Goal: Information Seeking & Learning: Understand process/instructions

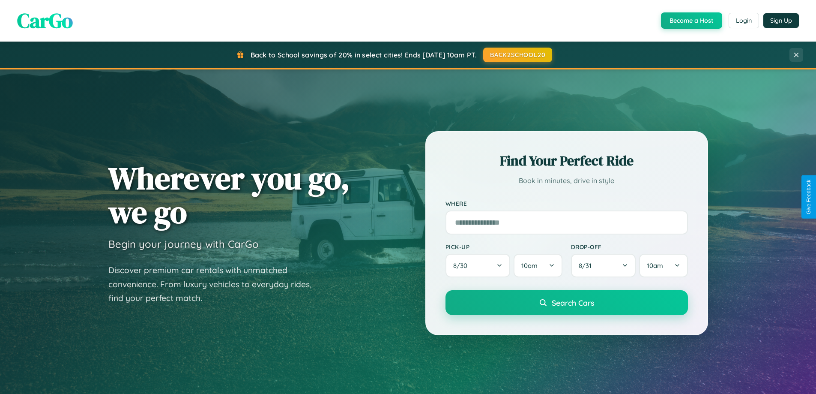
scroll to position [1648, 0]
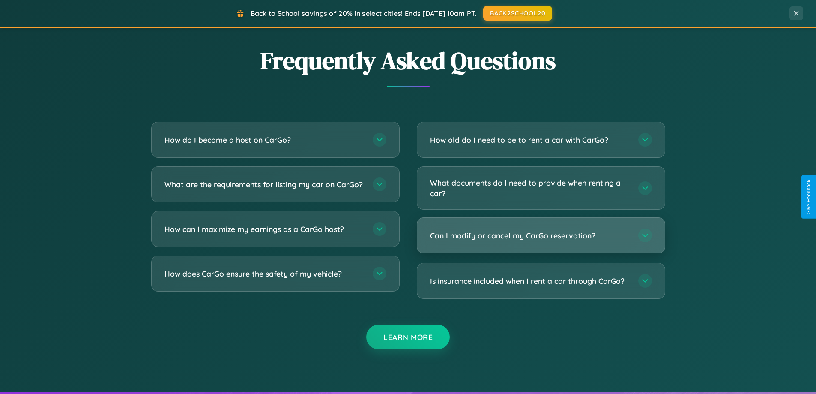
click at [540, 236] on h3 "Can I modify or cancel my CarGo reservation?" at bounding box center [530, 235] width 200 height 11
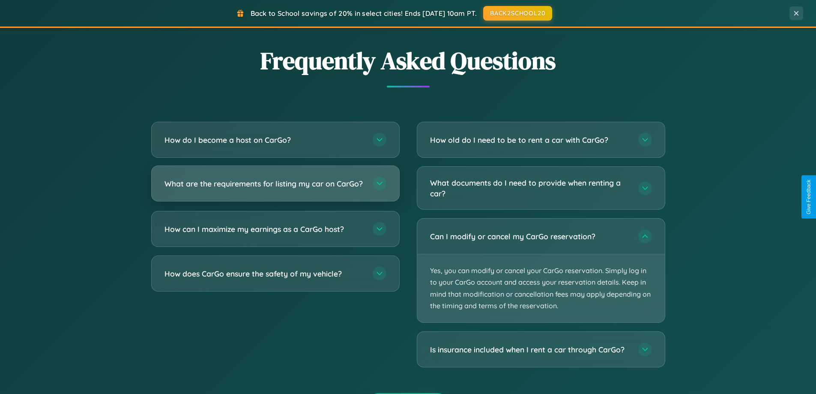
click at [275, 187] on h3 "What are the requirements for listing my car on CarGo?" at bounding box center [264, 183] width 200 height 11
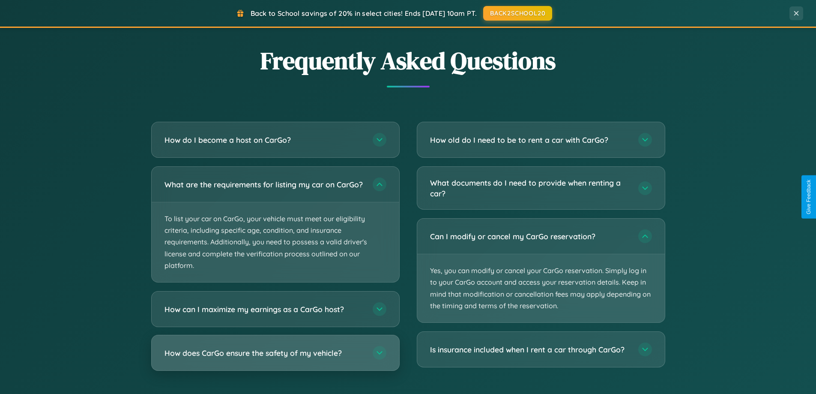
click at [275, 358] on h3 "How does CarGo ensure the safety of my vehicle?" at bounding box center [264, 352] width 200 height 11
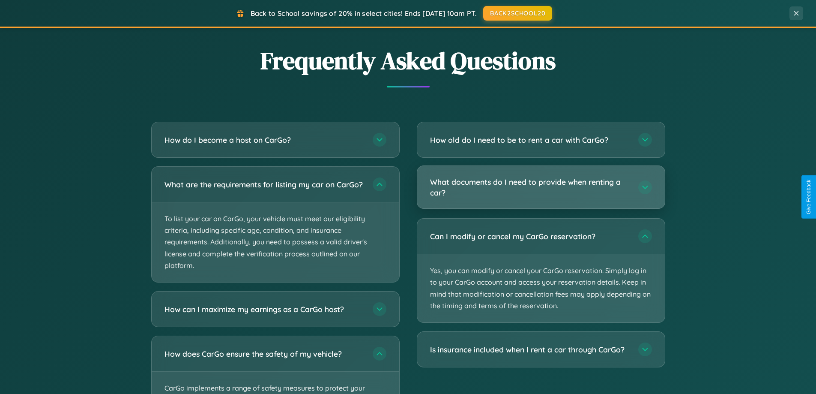
click at [540, 187] on h3 "What documents do I need to provide when renting a car?" at bounding box center [530, 186] width 200 height 21
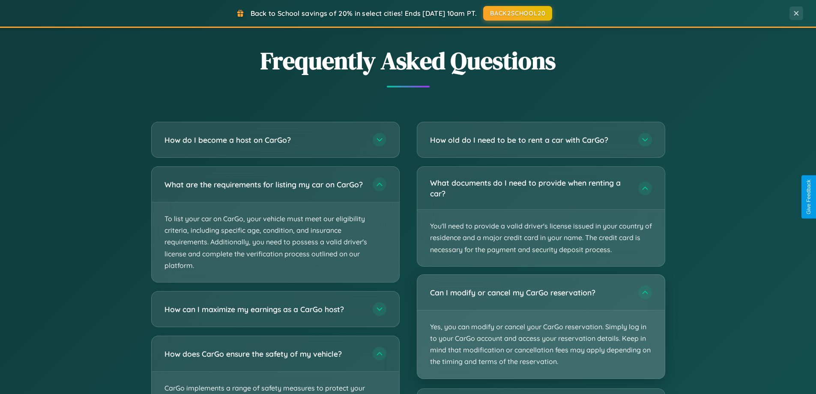
click at [540, 326] on p "Yes, you can modify or cancel your CarGo reservation. Simply log in to your Car…" at bounding box center [541, 344] width 248 height 68
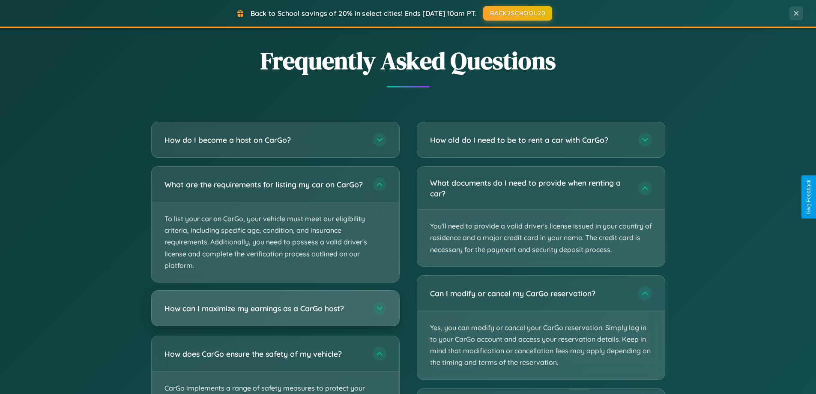
click at [275, 313] on h3 "How can I maximize my earnings as a CarGo host?" at bounding box center [264, 308] width 200 height 11
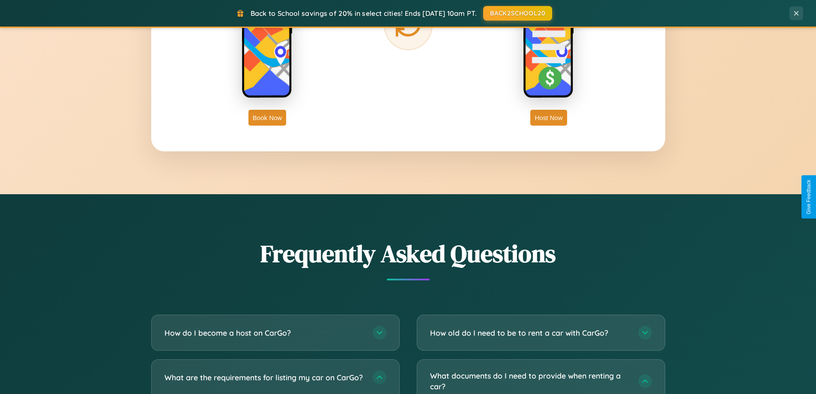
scroll to position [0, 0]
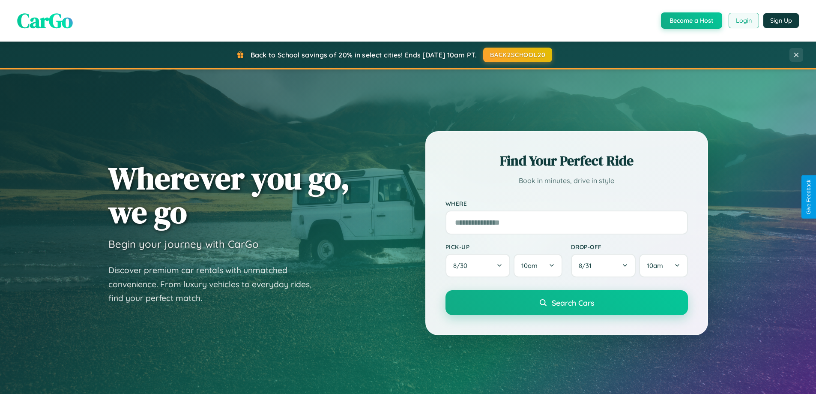
click at [743, 21] on button "Login" at bounding box center [743, 20] width 30 height 15
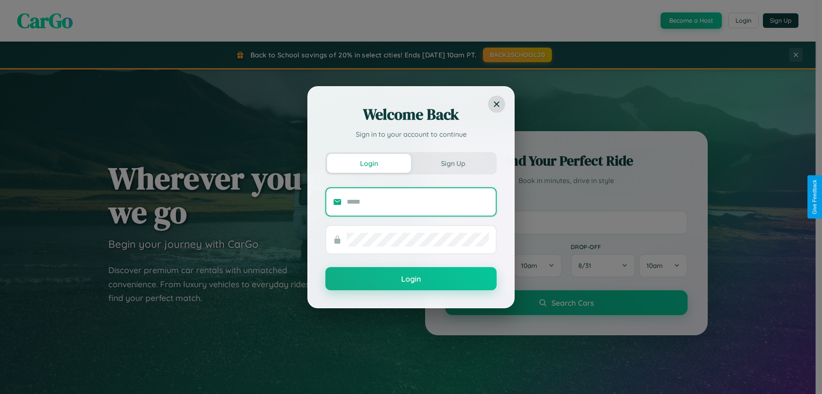
click at [418, 201] on input "text" at bounding box center [418, 202] width 142 height 14
type input "**********"
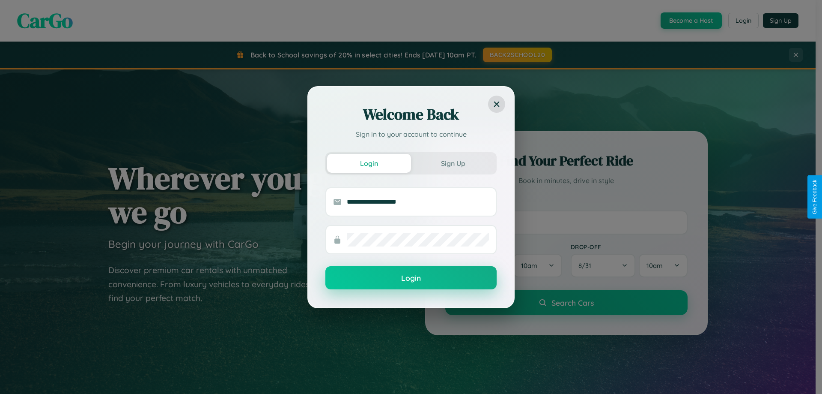
click at [411, 278] on button "Login" at bounding box center [410, 277] width 171 height 23
